Goal: Task Accomplishment & Management: Manage account settings

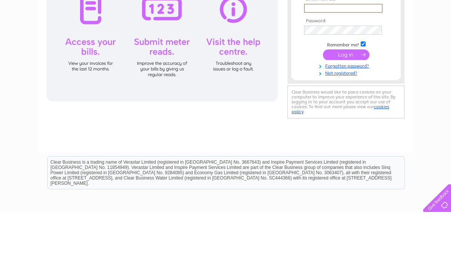
type input "aminlalji1@gmail.com"
click at [346, 113] on input "submit" at bounding box center [346, 112] width 46 height 11
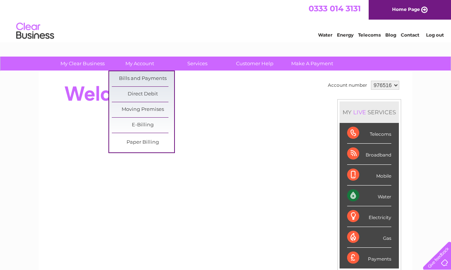
click at [147, 78] on link "Bills and Payments" at bounding box center [143, 78] width 62 height 15
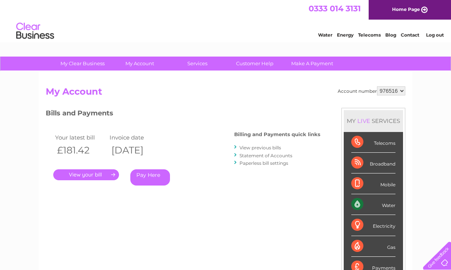
click at [81, 174] on link "." at bounding box center [86, 175] width 66 height 11
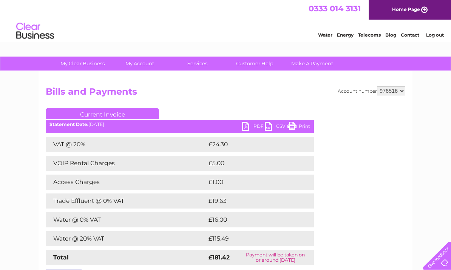
click at [247, 125] on link "PDF" at bounding box center [253, 127] width 23 height 11
